Goal: Task Accomplishment & Management: Use online tool/utility

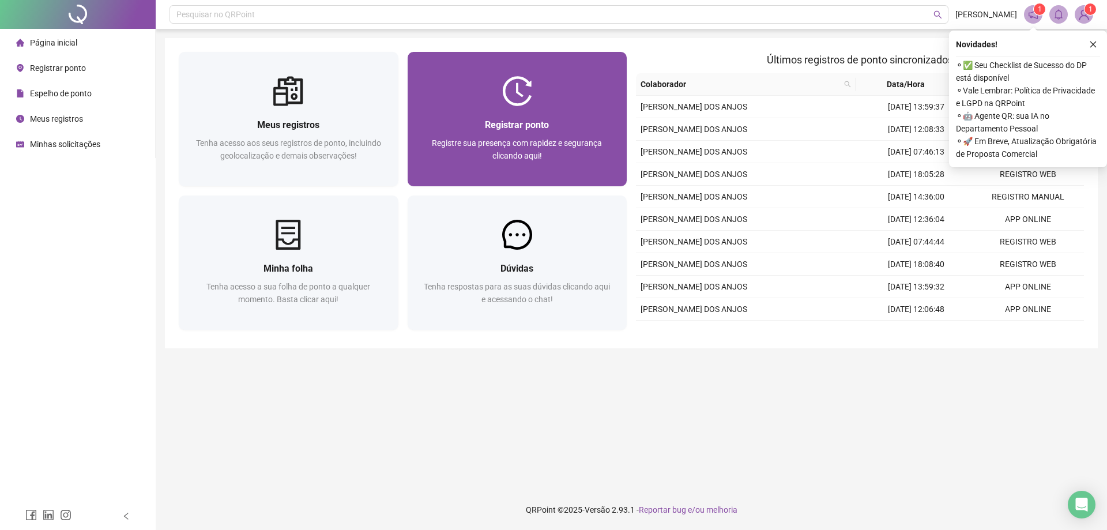
click at [458, 99] on div at bounding box center [518, 91] width 220 height 30
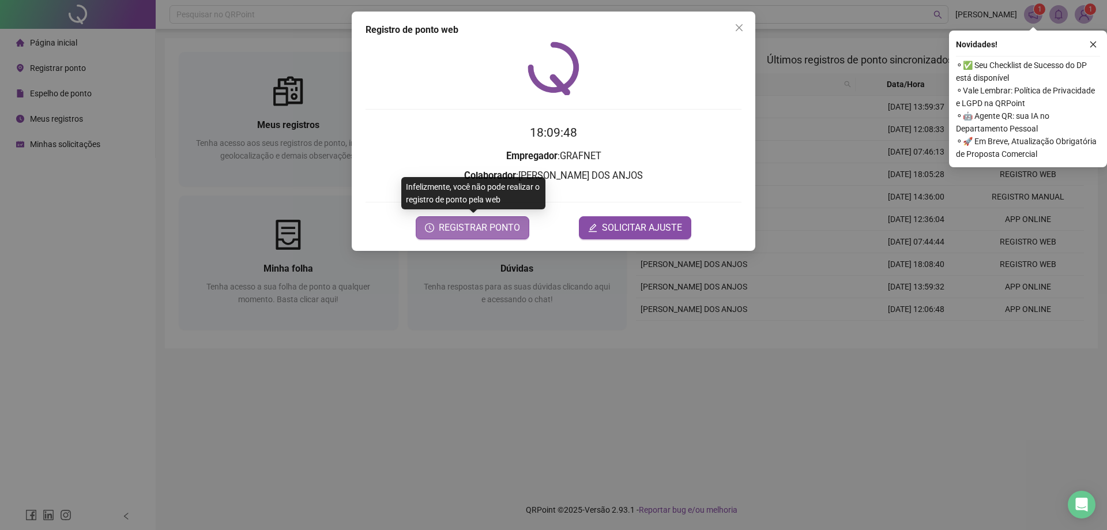
click at [503, 226] on span "REGISTRAR PONTO" at bounding box center [479, 228] width 81 height 14
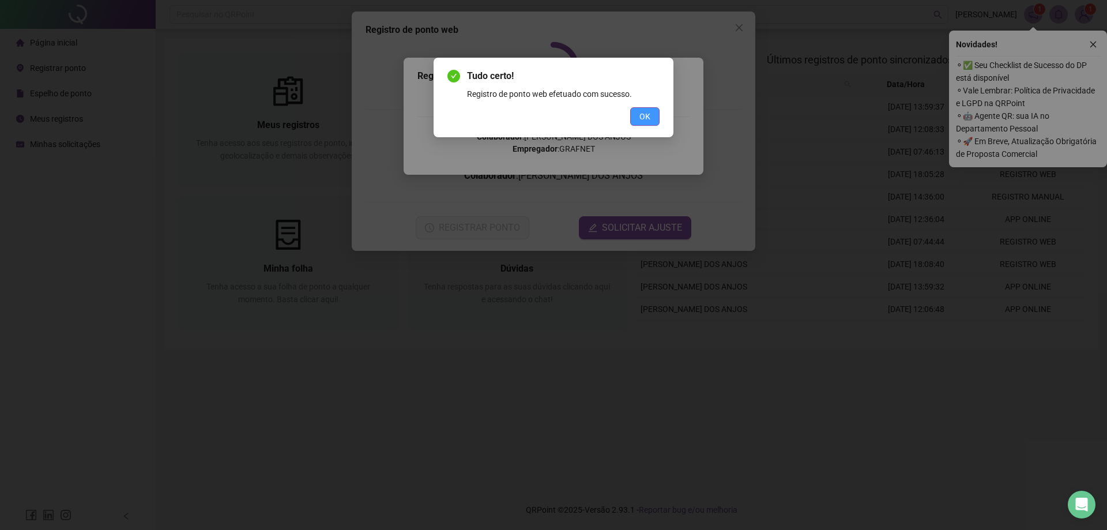
click at [650, 112] on span "OK" at bounding box center [645, 116] width 11 height 13
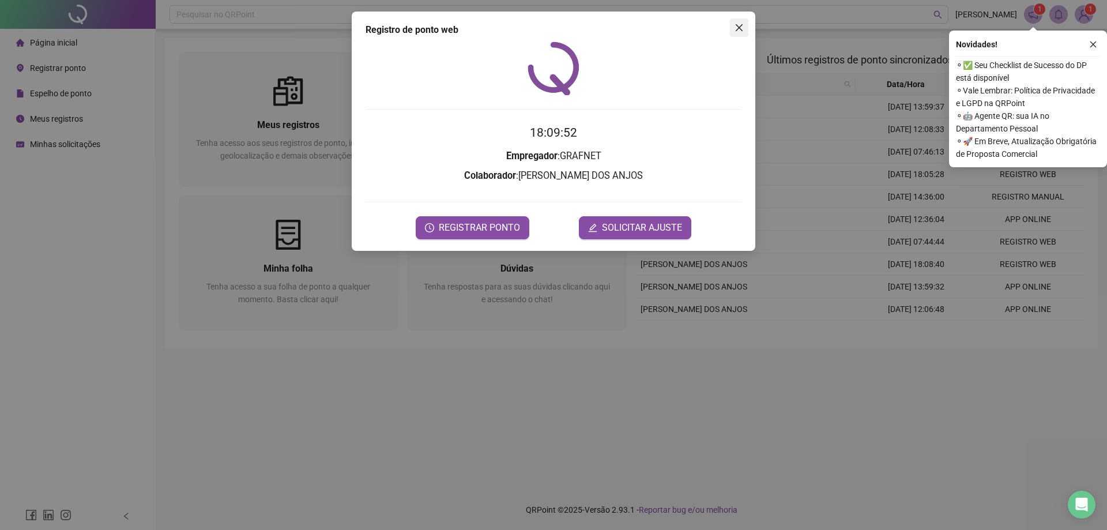
click at [742, 32] on icon "close" at bounding box center [739, 27] width 9 height 9
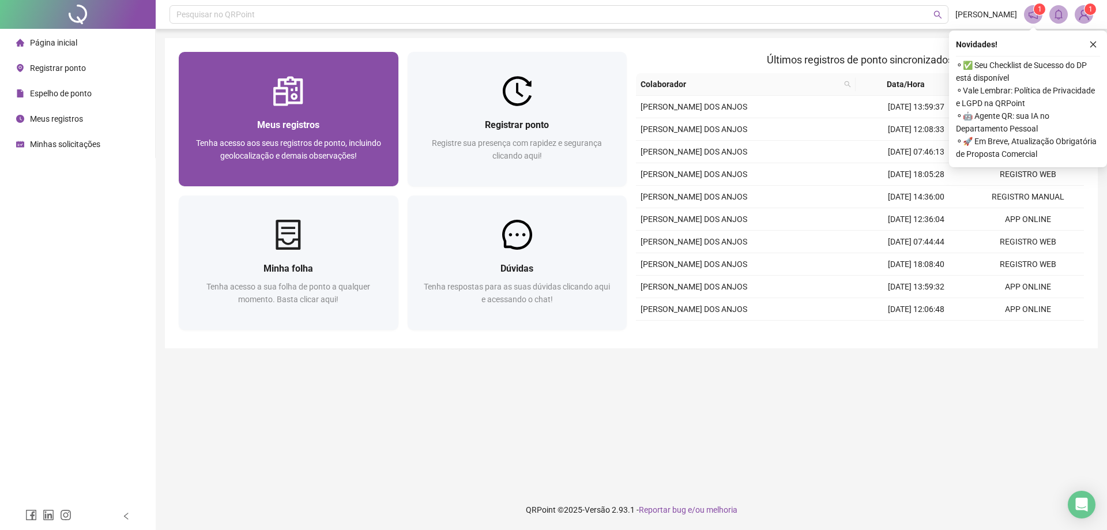
click at [289, 152] on span "Tenha acesso aos seus registros de ponto, incluindo geolocalização e demais obs…" at bounding box center [288, 149] width 185 height 22
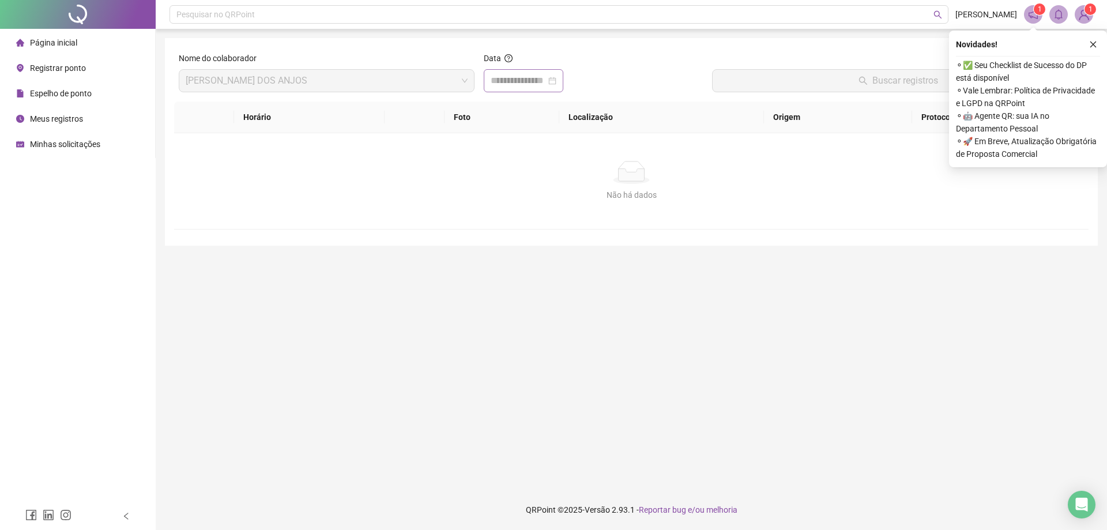
click at [556, 82] on div at bounding box center [524, 81] width 66 height 14
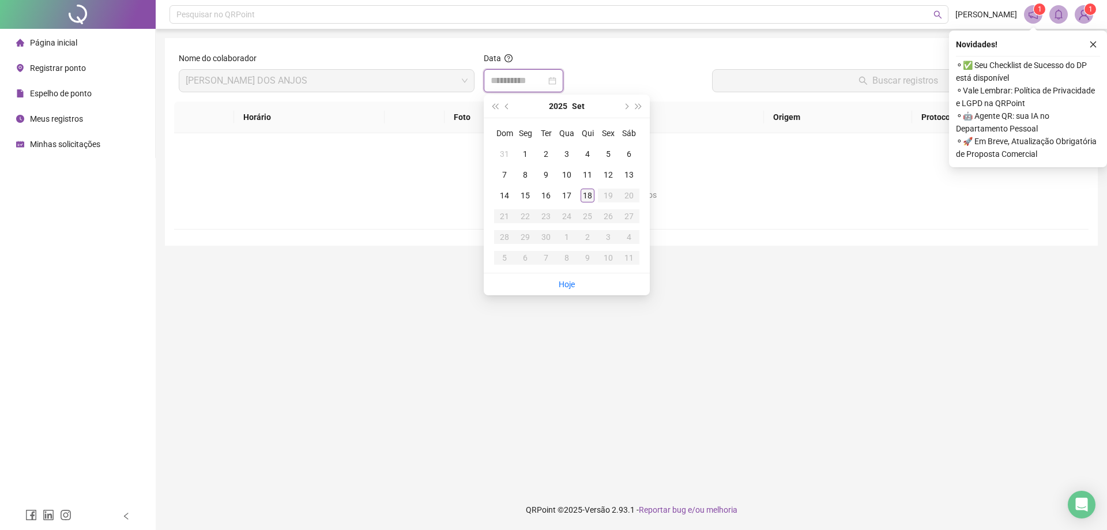
type input "**********"
click at [591, 195] on div "18" at bounding box center [588, 196] width 14 height 14
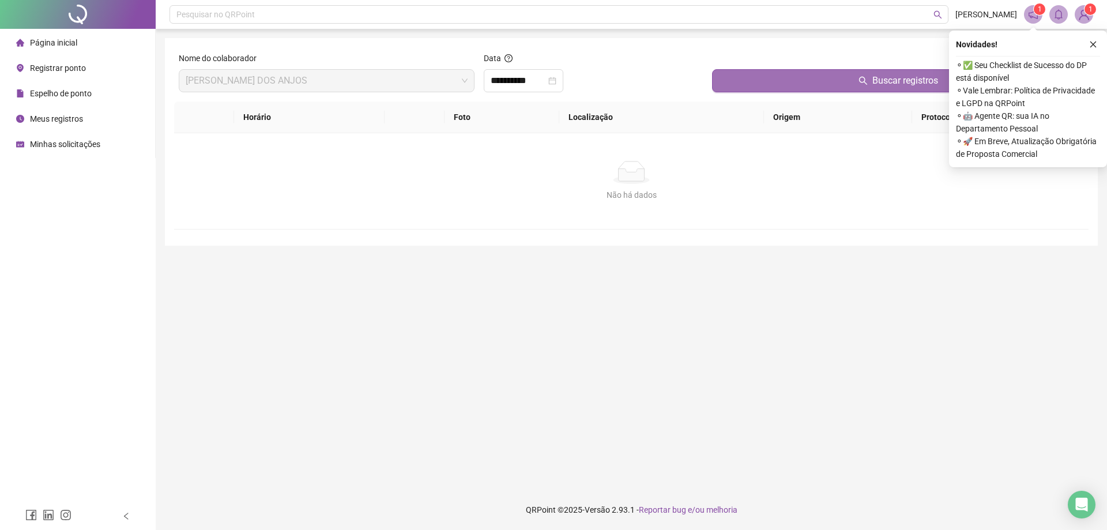
click at [830, 84] on button "Buscar registros" at bounding box center [898, 80] width 372 height 23
